Goal: Task Accomplishment & Management: Manage account settings

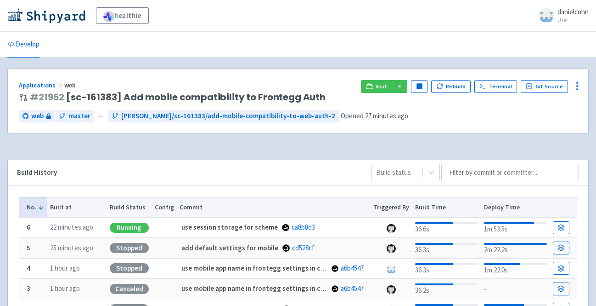
click at [540, 117] on div "web master ← danielcohn/sc-161383/add-mobile-compatibility-to-web-auth-2 Opened…" at bounding box center [298, 116] width 559 height 12
click at [582, 88] on icon at bounding box center [577, 85] width 11 height 11
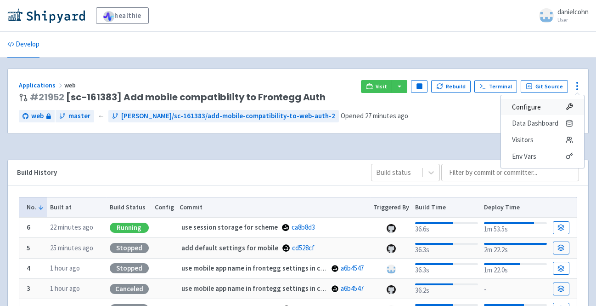
click at [513, 107] on span "Configure" at bounding box center [526, 107] width 29 height 13
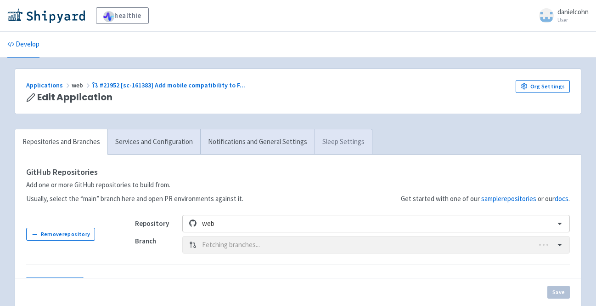
click at [349, 141] on link "Sleep Settings" at bounding box center [343, 141] width 57 height 25
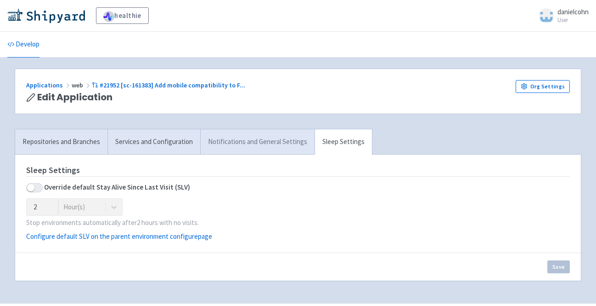
click at [292, 142] on link "Notifications and General Settings" at bounding box center [257, 141] width 114 height 25
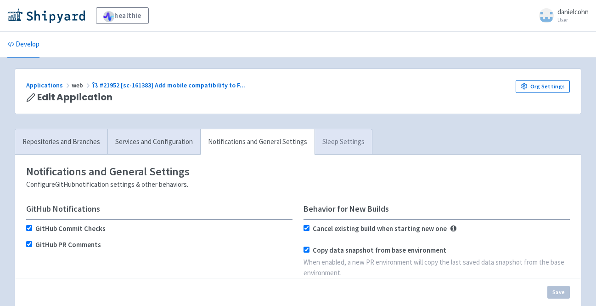
click at [331, 141] on link "Sleep Settings" at bounding box center [343, 141] width 57 height 25
